Goal: Task Accomplishment & Management: Manage account settings

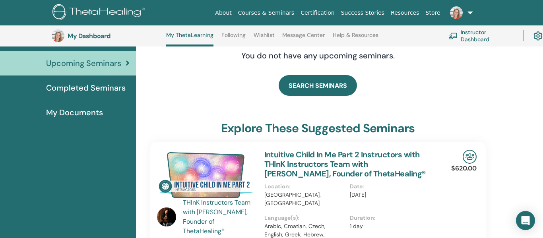
scroll to position [81, 0]
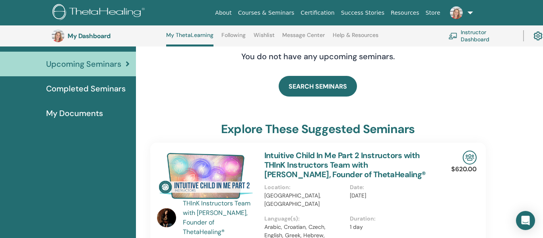
click at [481, 37] on link "Instructor Dashboard" at bounding box center [480, 35] width 65 height 17
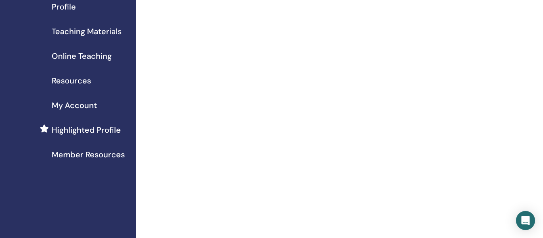
scroll to position [26, 0]
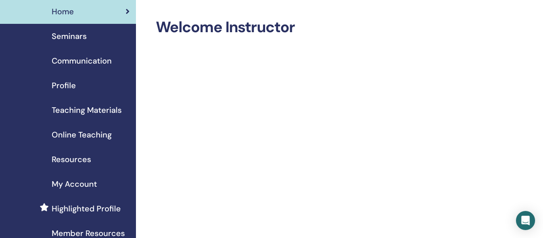
click at [79, 47] on link "Seminars" at bounding box center [68, 36] width 136 height 25
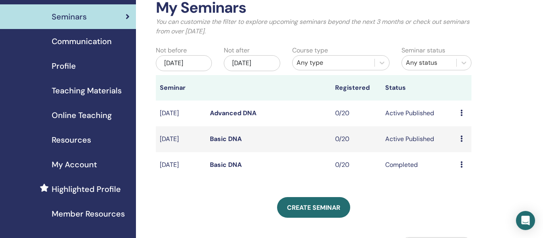
scroll to position [45, 0]
click at [461, 168] on icon at bounding box center [461, 165] width 2 height 6
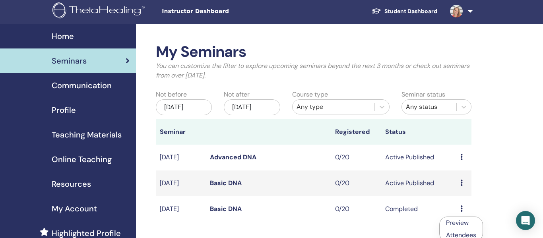
scroll to position [0, 0]
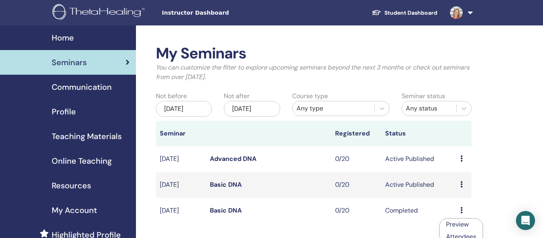
click at [55, 90] on span "Communication" at bounding box center [82, 87] width 60 height 12
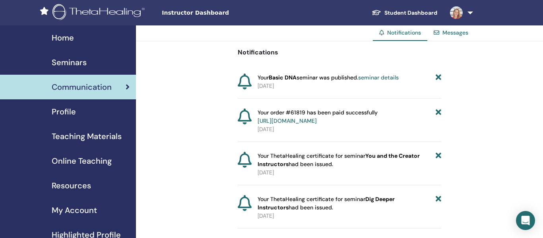
click at [66, 117] on span "Profile" at bounding box center [64, 112] width 24 height 12
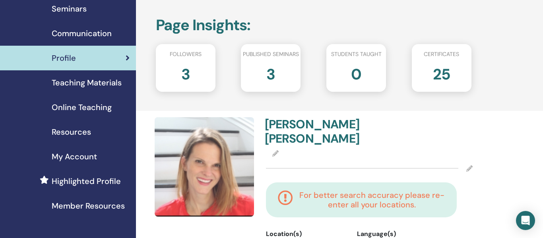
scroll to position [54, 0]
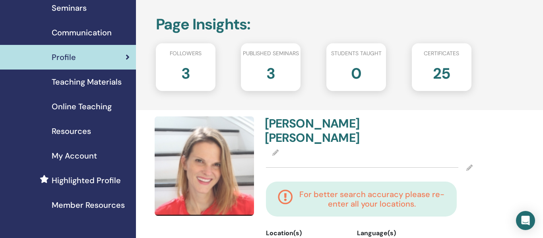
click at [276, 152] on icon at bounding box center [275, 152] width 6 height 6
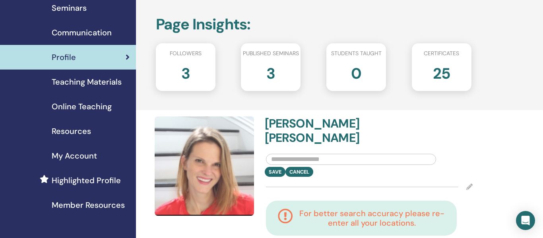
click at [224, 149] on img at bounding box center [204, 165] width 99 height 99
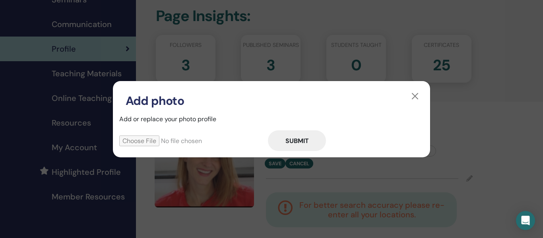
scroll to position [60, 0]
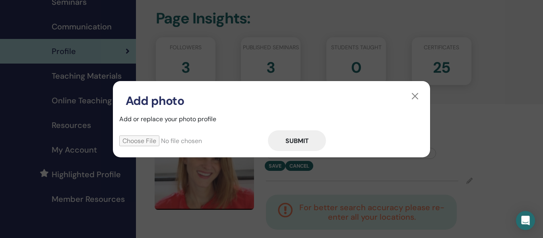
click at [139, 144] on input "file" at bounding box center [193, 141] width 149 height 11
click at [419, 93] on button "button" at bounding box center [415, 96] width 13 height 13
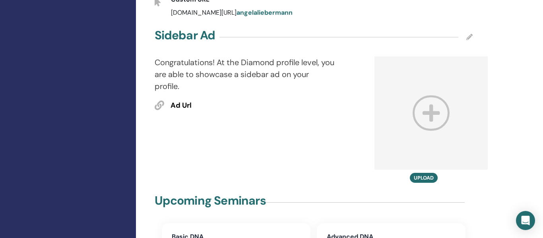
scroll to position [501, 0]
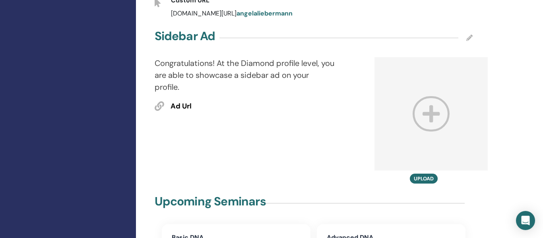
click at [182, 101] on span "Ad Url" at bounding box center [180, 106] width 21 height 10
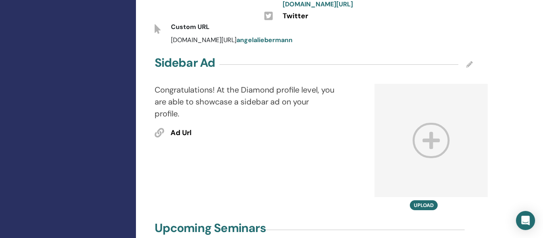
scroll to position [477, 0]
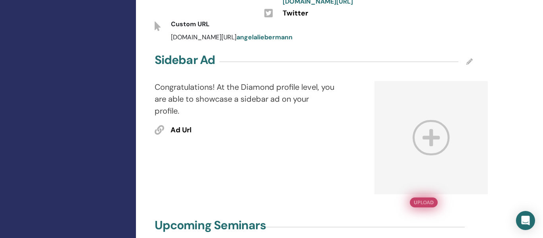
click at [425, 198] on button "Upload" at bounding box center [424, 203] width 28 height 10
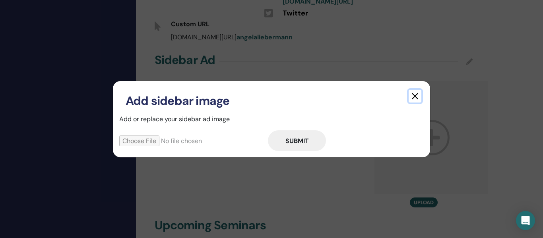
click at [417, 97] on button "button" at bounding box center [415, 96] width 13 height 13
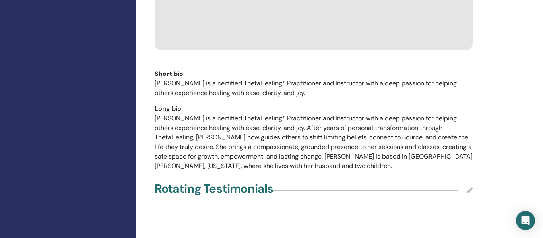
scroll to position [1000, 0]
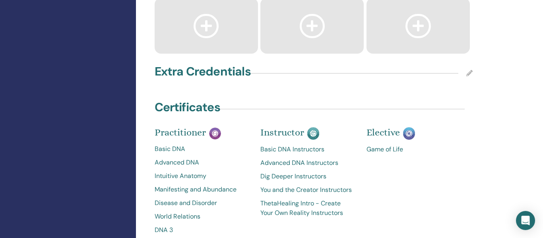
click at [243, 64] on h4 "Extra Credentials" at bounding box center [203, 71] width 96 height 14
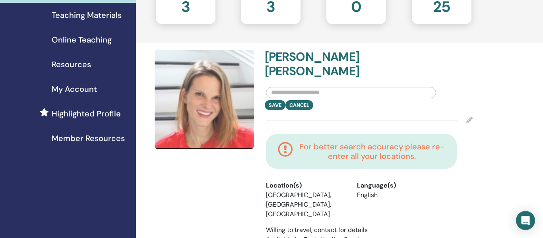
scroll to position [120, 0]
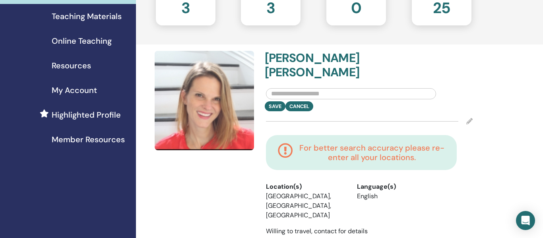
click at [200, 87] on img at bounding box center [204, 100] width 99 height 99
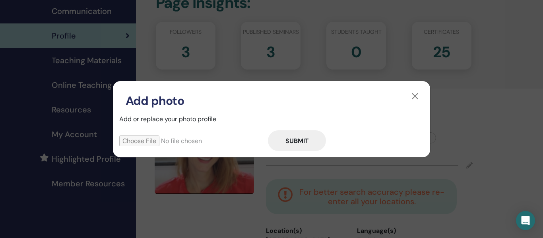
scroll to position [76, 0]
click at [143, 140] on input "file" at bounding box center [193, 141] width 149 height 11
type input "**********"
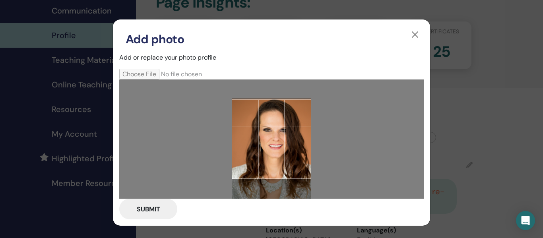
drag, startPoint x: 297, startPoint y: 123, endPoint x: 295, endPoint y: 141, distance: 18.8
click at [295, 141] on div at bounding box center [271, 138] width 79 height 79
click at [147, 205] on button "Submit" at bounding box center [148, 209] width 58 height 21
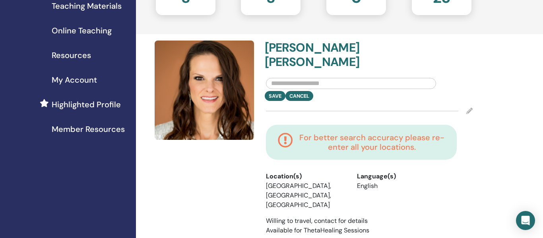
scroll to position [134, 0]
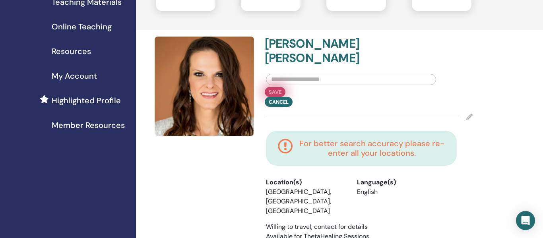
click at [267, 95] on button "Save" at bounding box center [275, 92] width 21 height 10
